Goal: Communication & Community: Answer question/provide support

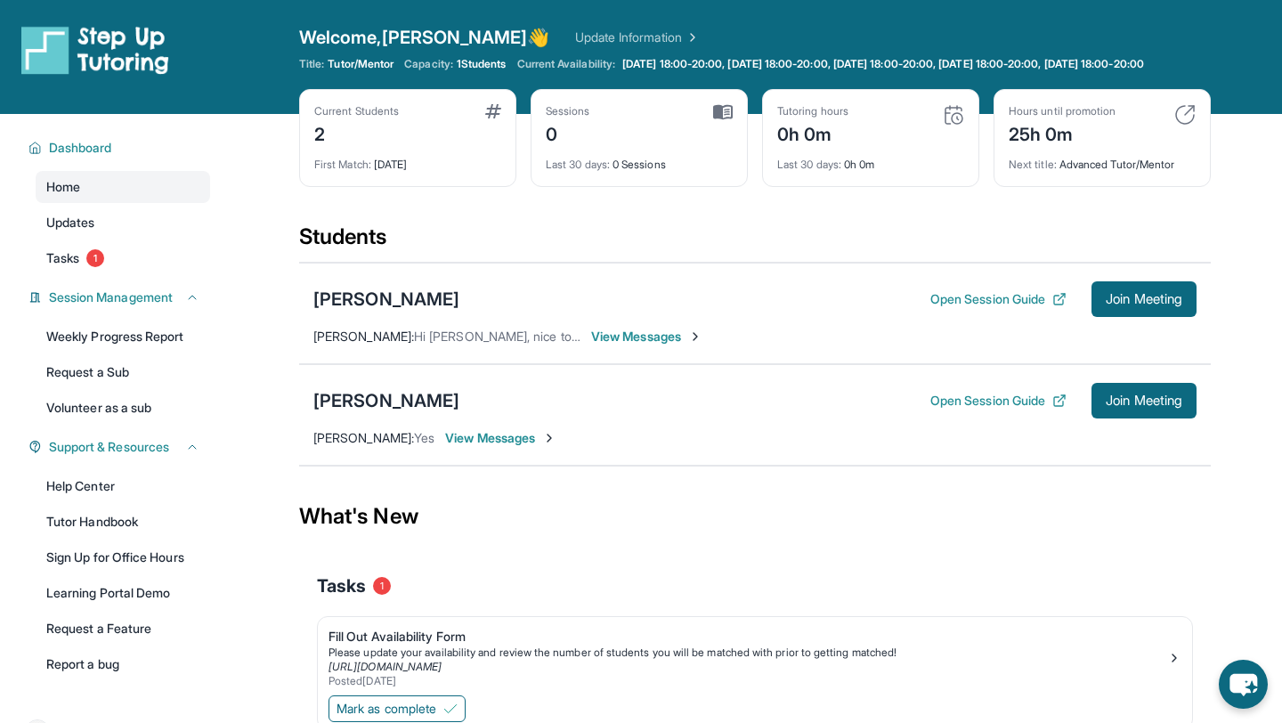
click at [528, 223] on div "Current Students 2 First Match : 1 day ago Sessions 0 Last 30 days : 0 Sessions…" at bounding box center [754, 156] width 911 height 134
click at [506, 582] on div "Tasks 1" at bounding box center [755, 585] width 876 height 61
click at [514, 447] on span "View Messages" at bounding box center [500, 438] width 111 height 18
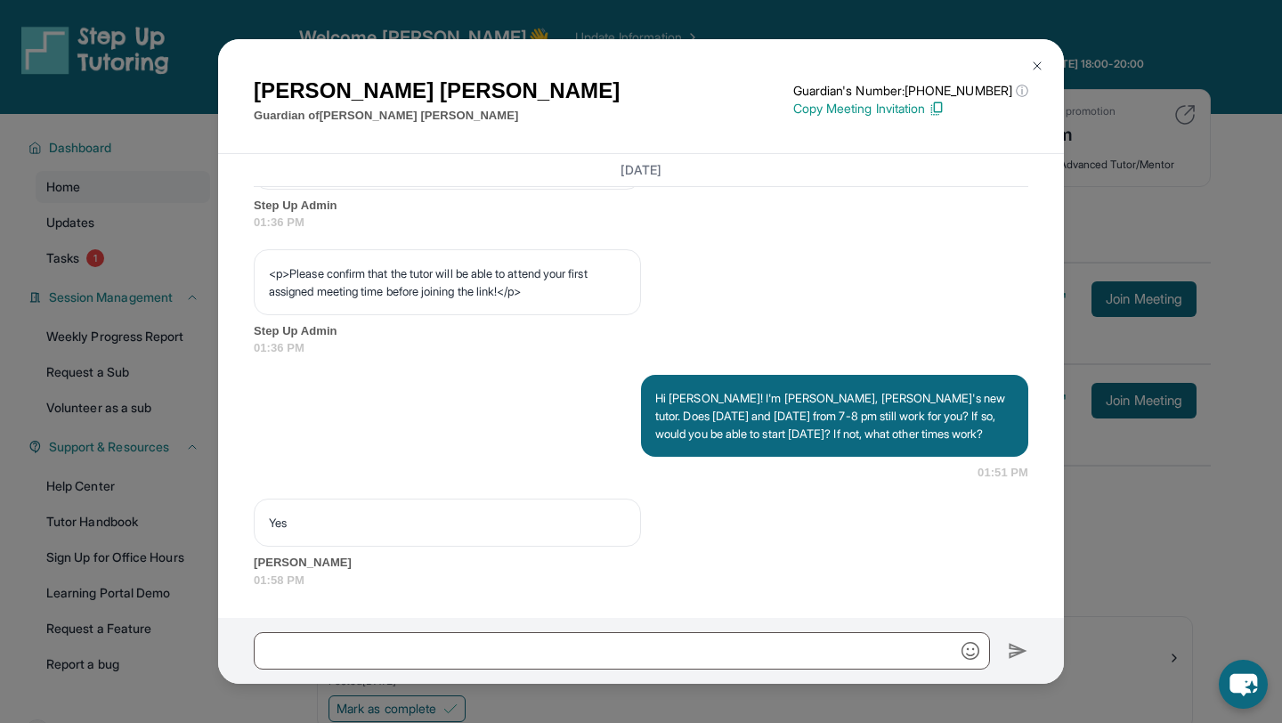
scroll to position [1131, 0]
click at [571, 528] on p "Yes" at bounding box center [447, 523] width 357 height 18
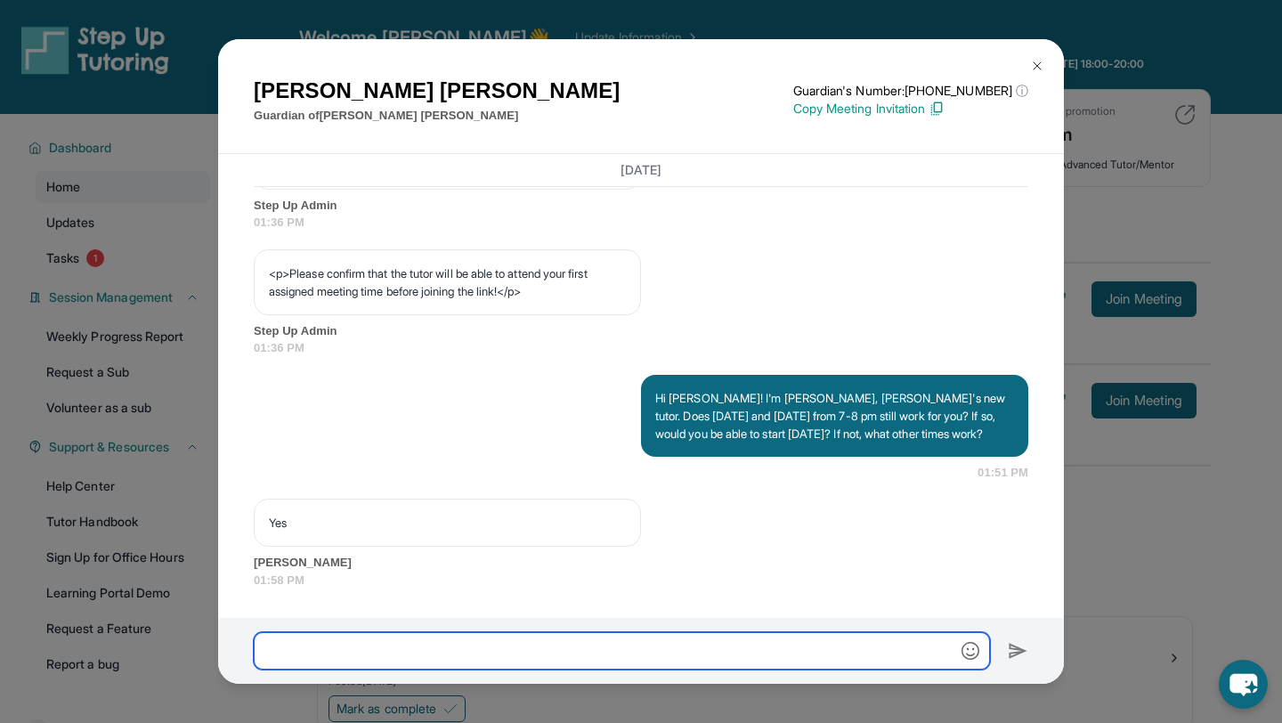
click at [581, 646] on input "text" at bounding box center [622, 650] width 736 height 37
type input "*"
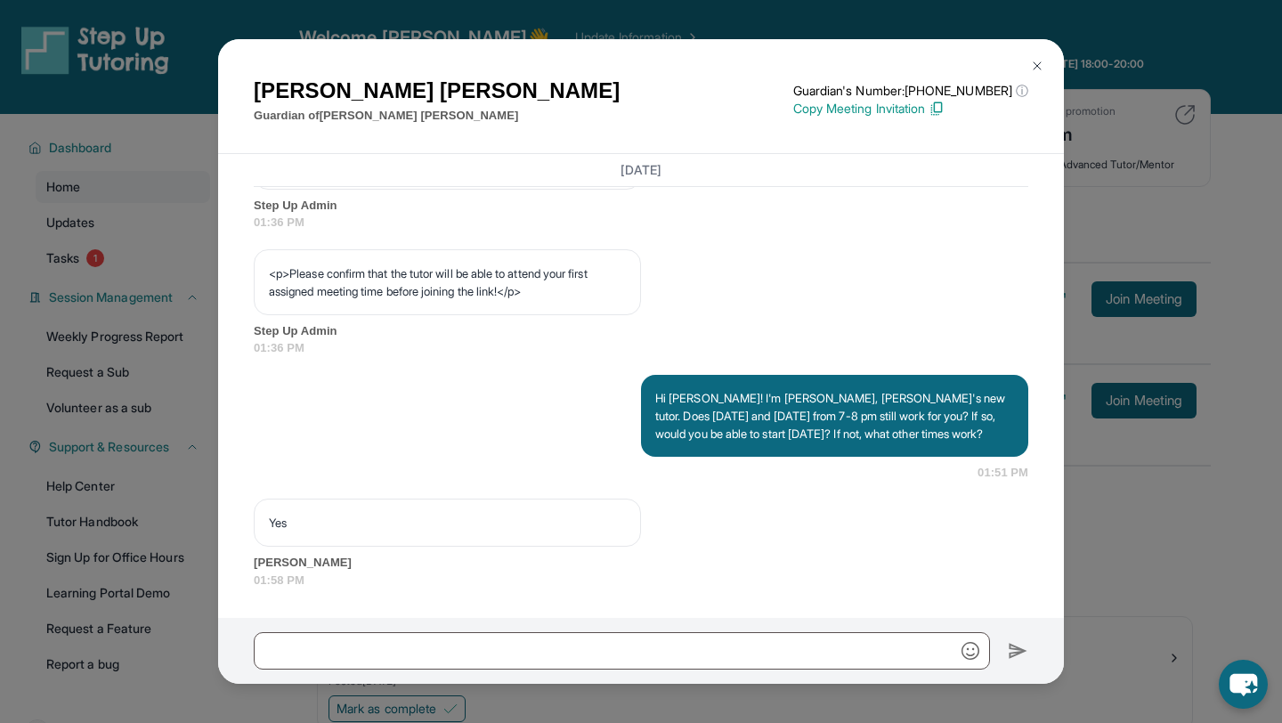
click at [1103, 192] on div "Yesenia Salinas Guardian of Michael Contreras Guardian's Number: +12672142086 ⓘ…" at bounding box center [641, 361] width 1282 height 723
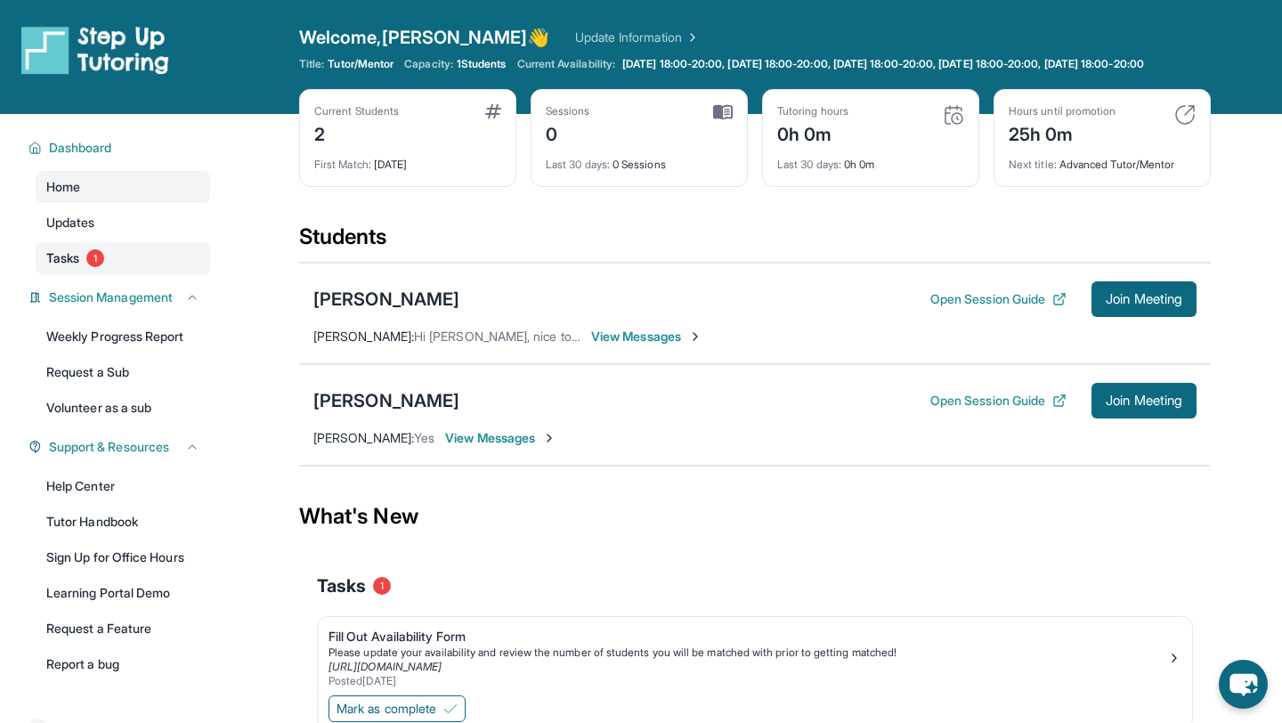
click at [108, 274] on link "Tasks 1" at bounding box center [123, 258] width 174 height 32
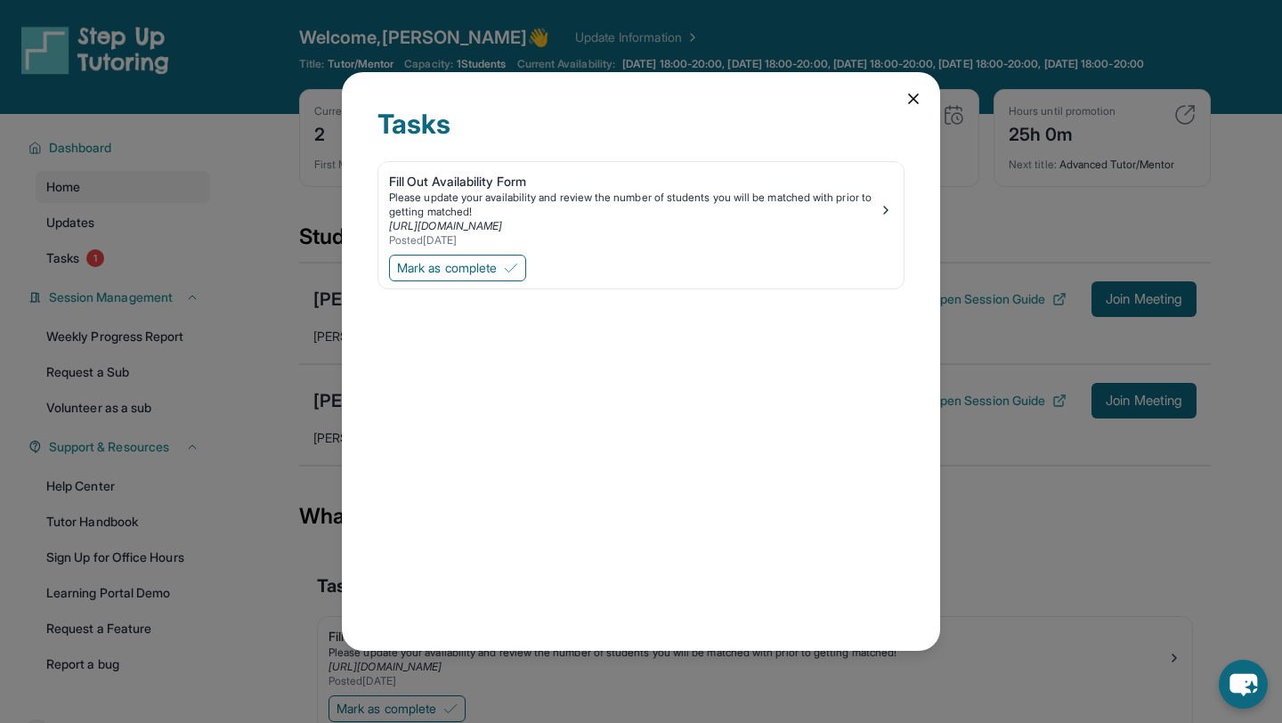
click at [920, 98] on icon at bounding box center [913, 99] width 18 height 18
